Goal: Use online tool/utility: Utilize a website feature to perform a specific function

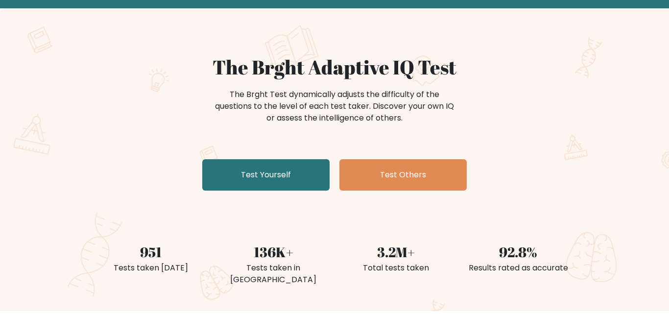
scroll to position [47, 0]
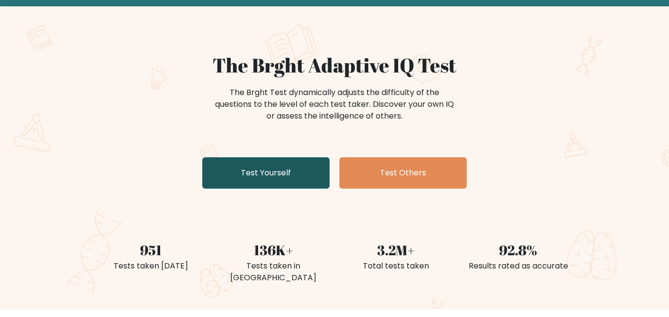
click at [283, 166] on link "Test Yourself" at bounding box center [265, 172] width 127 height 31
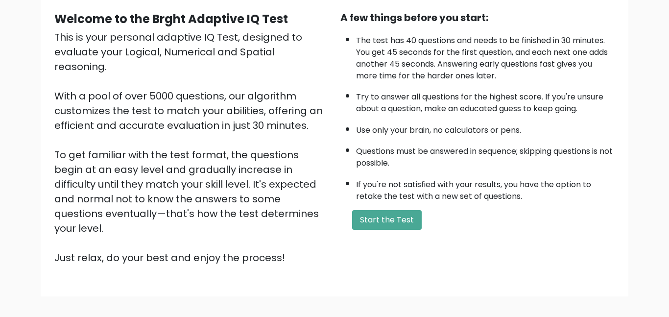
scroll to position [96, 0]
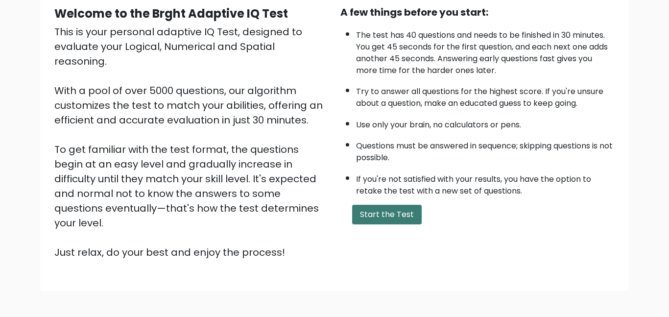
click at [393, 219] on button "Start the Test" at bounding box center [387, 215] width 70 height 20
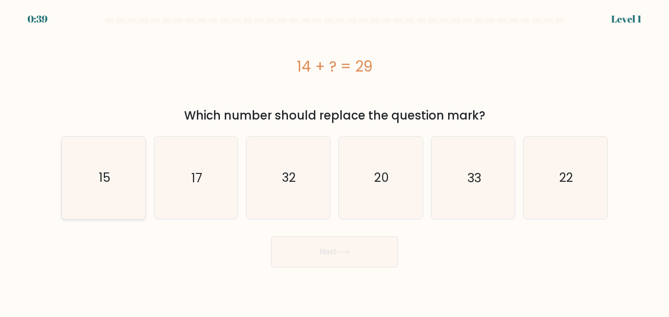
click at [114, 184] on icon "15" at bounding box center [104, 178] width 82 height 82
click at [334, 161] on input "a. 15" at bounding box center [334, 160] width 0 height 2
radio input "true"
click at [303, 252] on button "Next" at bounding box center [334, 251] width 127 height 31
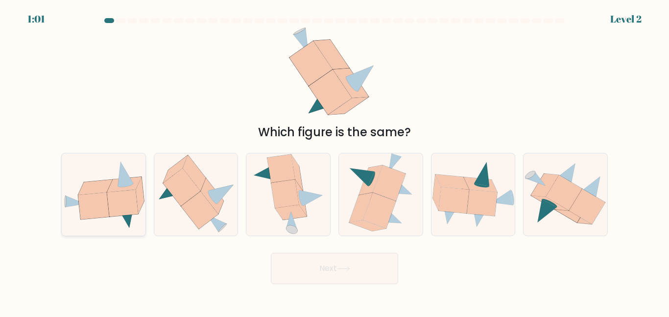
click at [121, 207] on icon at bounding box center [122, 202] width 31 height 27
click at [334, 161] on input "a." at bounding box center [334, 160] width 0 height 2
radio input "true"
click at [318, 269] on button "Next" at bounding box center [334, 268] width 127 height 31
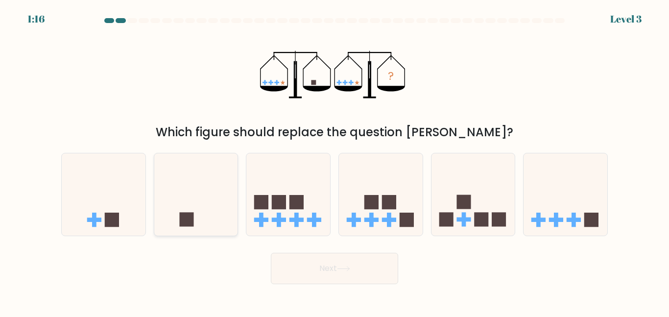
click at [168, 204] on icon at bounding box center [196, 194] width 84 height 69
click at [334, 161] on input "b." at bounding box center [334, 160] width 0 height 2
radio input "true"
click at [309, 260] on button "Next" at bounding box center [334, 268] width 127 height 31
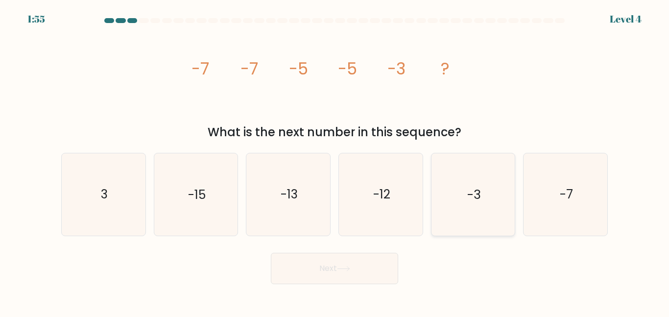
click at [482, 166] on icon "-3" at bounding box center [473, 194] width 82 height 82
click at [335, 161] on input "e. -3" at bounding box center [334, 160] width 0 height 2
radio input "true"
click at [371, 267] on button "Next" at bounding box center [334, 268] width 127 height 31
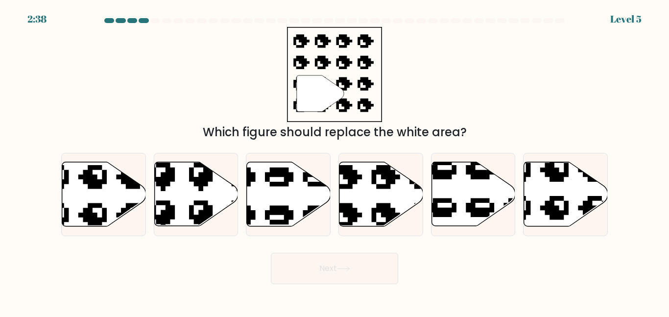
click at [371, 79] on icon """ at bounding box center [334, 74] width 95 height 95
click at [392, 185] on icon at bounding box center [381, 194] width 84 height 64
click at [335, 161] on input "d." at bounding box center [334, 160] width 0 height 2
radio input "true"
click at [348, 265] on button "Next" at bounding box center [334, 268] width 127 height 31
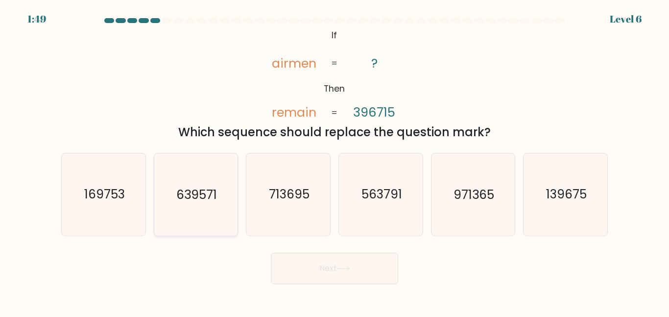
click at [175, 201] on icon "639571" at bounding box center [196, 194] width 82 height 82
click at [334, 161] on input "b. 639571" at bounding box center [334, 160] width 0 height 2
radio input "true"
click at [322, 271] on button "Next" at bounding box center [334, 268] width 127 height 31
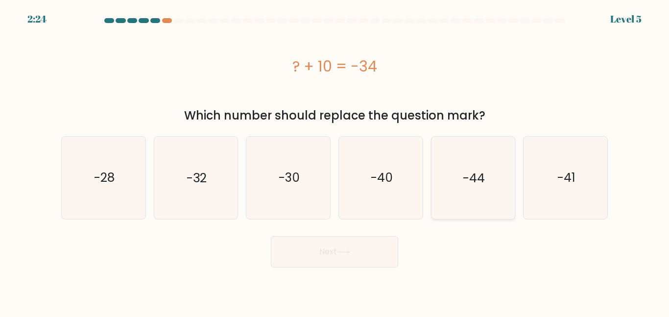
click at [460, 178] on icon "-44" at bounding box center [473, 178] width 82 height 82
click at [335, 161] on input "e. -44" at bounding box center [334, 160] width 0 height 2
radio input "true"
click at [373, 254] on button "Next" at bounding box center [334, 251] width 127 height 31
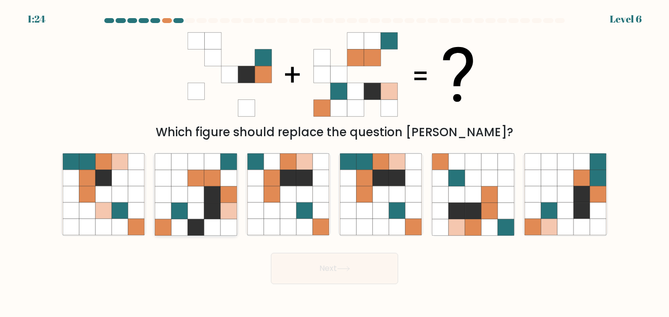
click at [181, 206] on icon at bounding box center [179, 211] width 16 height 16
click at [334, 161] on input "b." at bounding box center [334, 160] width 0 height 2
radio input "true"
click at [348, 273] on button "Next" at bounding box center [334, 268] width 127 height 31
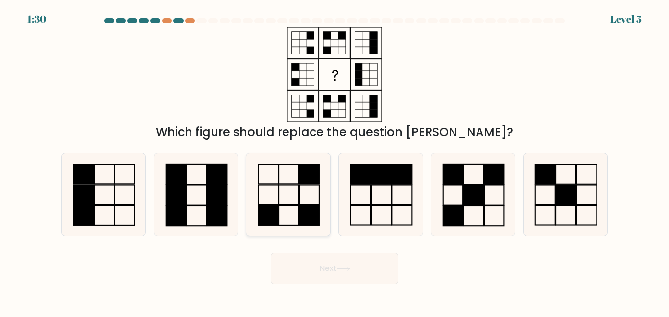
click at [314, 191] on icon at bounding box center [288, 194] width 82 height 82
click at [334, 161] on input "c." at bounding box center [334, 160] width 0 height 2
radio input "true"
click at [338, 280] on button "Next" at bounding box center [334, 268] width 127 height 31
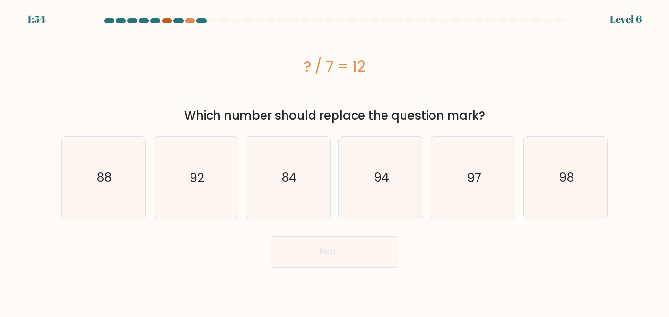
click at [169, 21] on div at bounding box center [167, 20] width 10 height 5
click at [192, 21] on div at bounding box center [190, 20] width 10 height 5
